Goal: Information Seeking & Learning: Learn about a topic

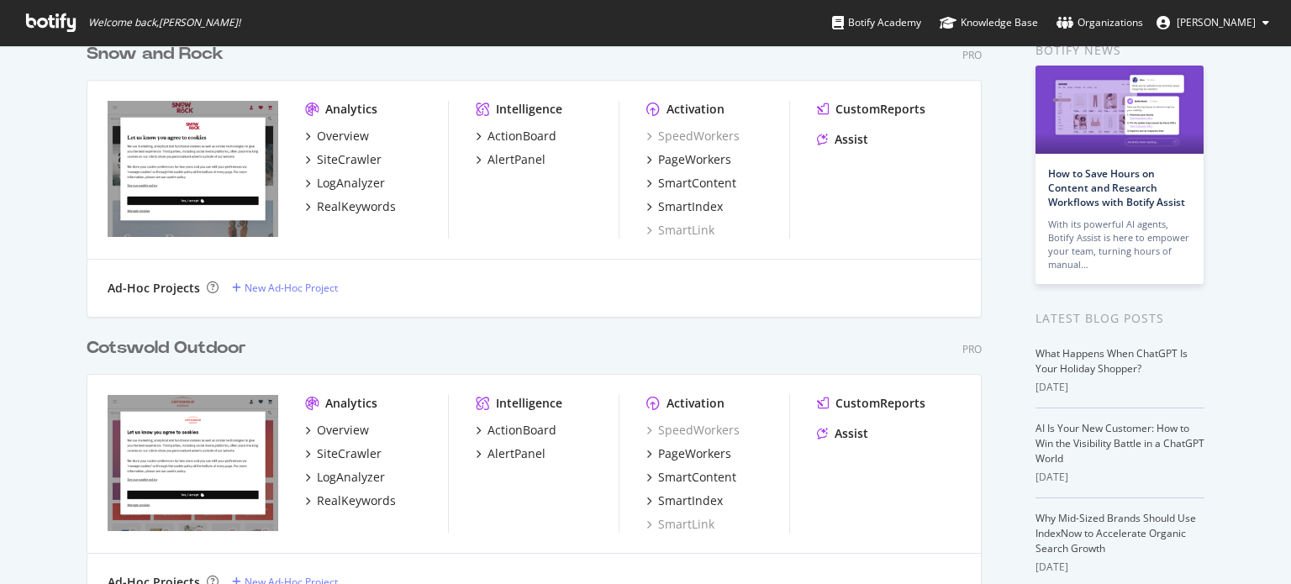
scroll to position [47, 0]
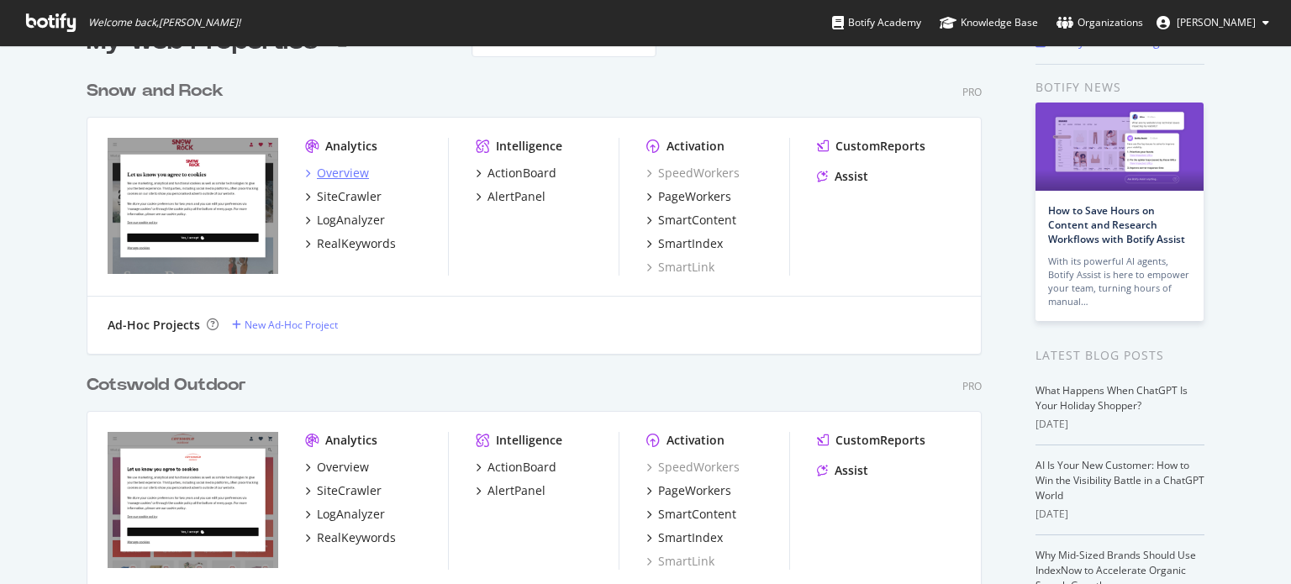
click at [349, 171] on div "Overview" at bounding box center [343, 173] width 52 height 17
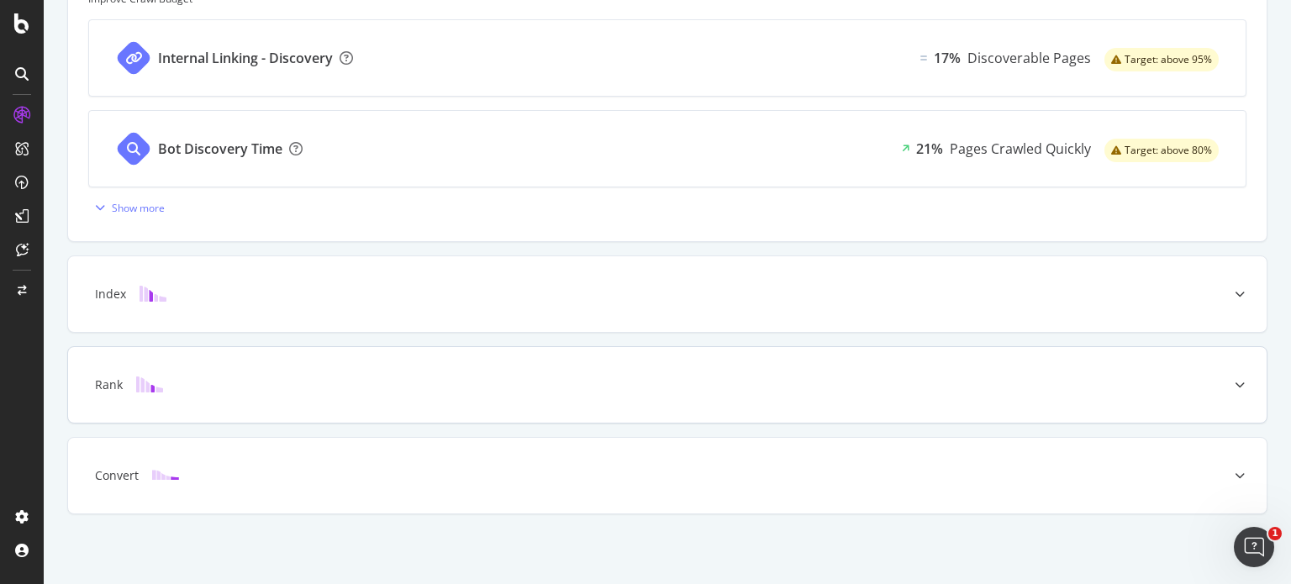
click at [298, 381] on div "Rank" at bounding box center [641, 385] width 1133 height 17
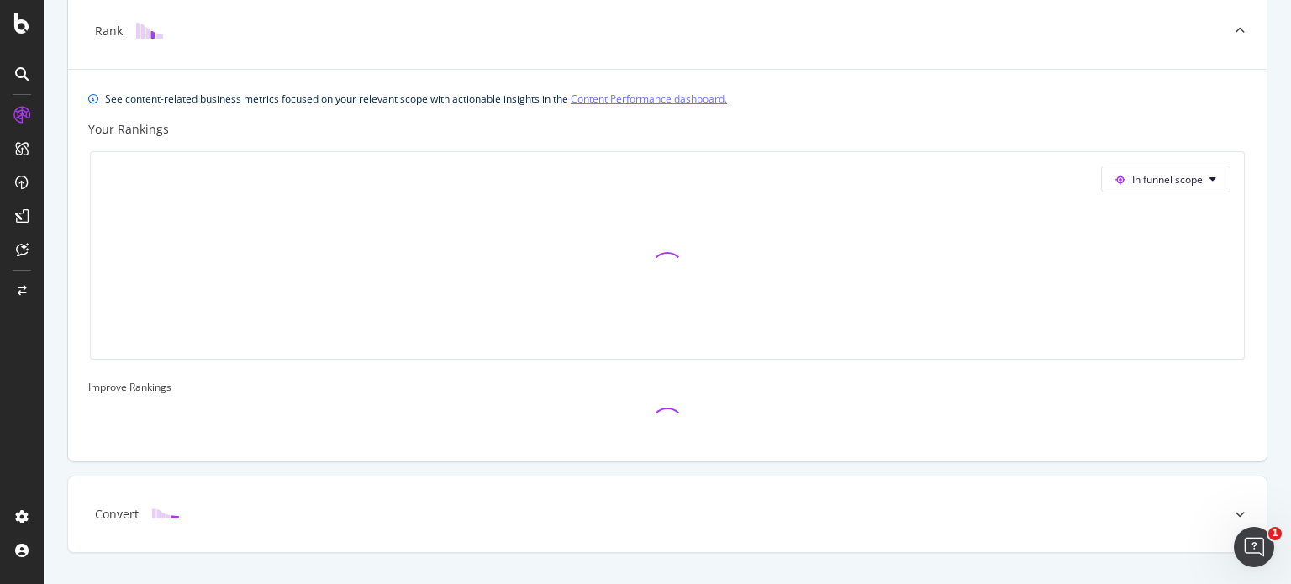
scroll to position [585, 0]
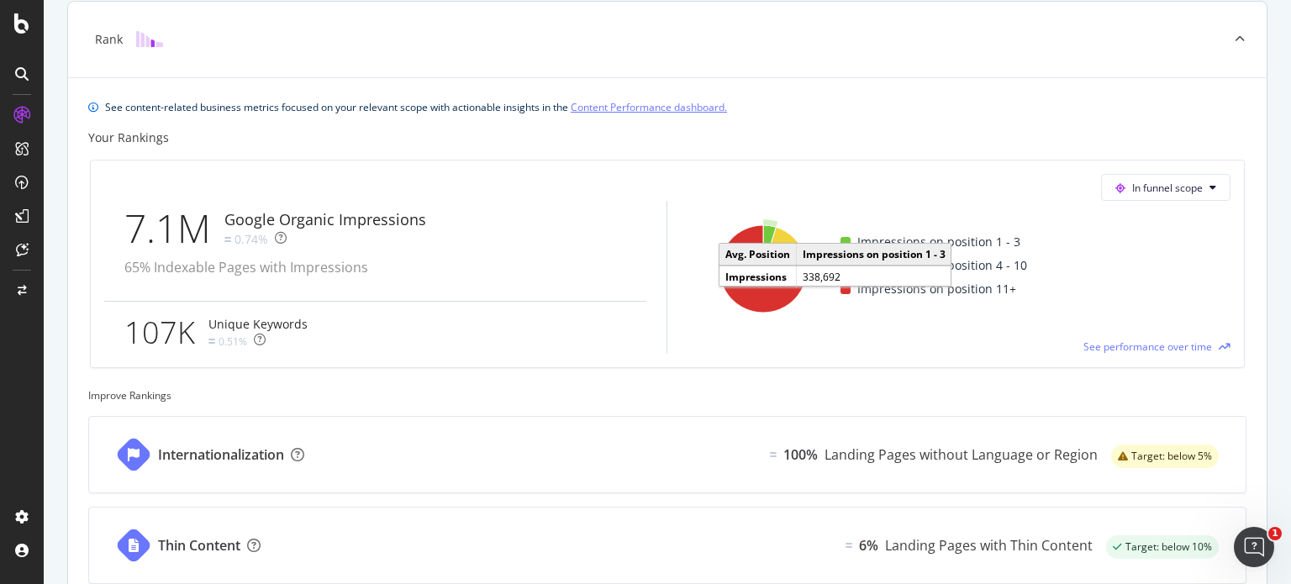
click at [763, 232] on icon "A chart." at bounding box center [769, 247] width 13 height 44
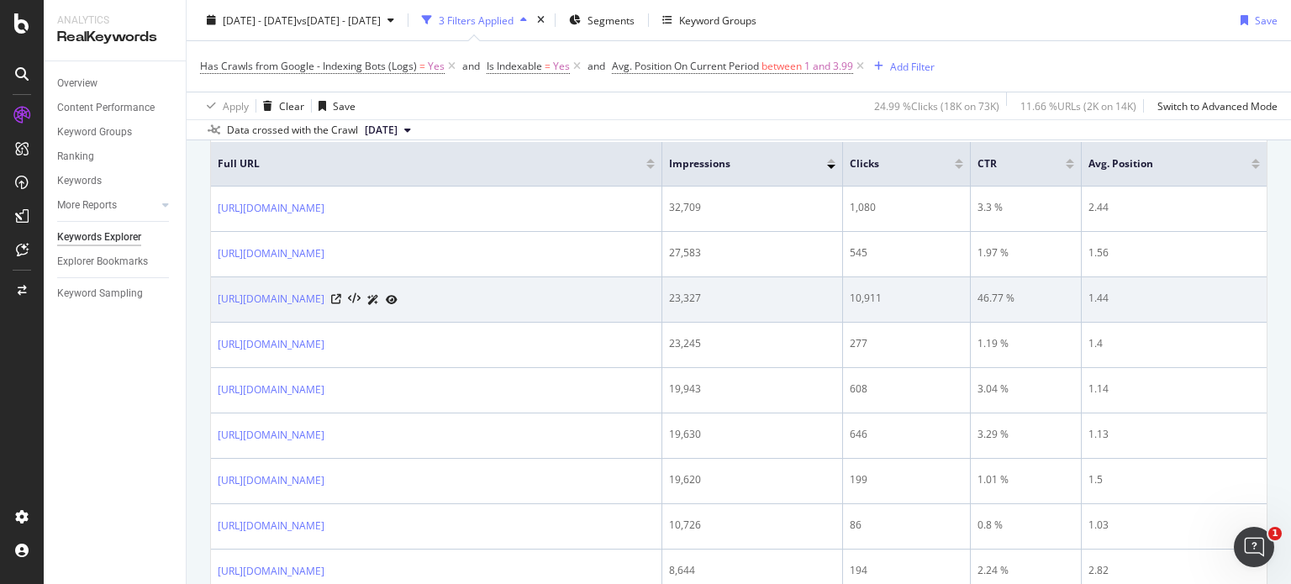
scroll to position [269, 0]
